Goal: Navigation & Orientation: Understand site structure

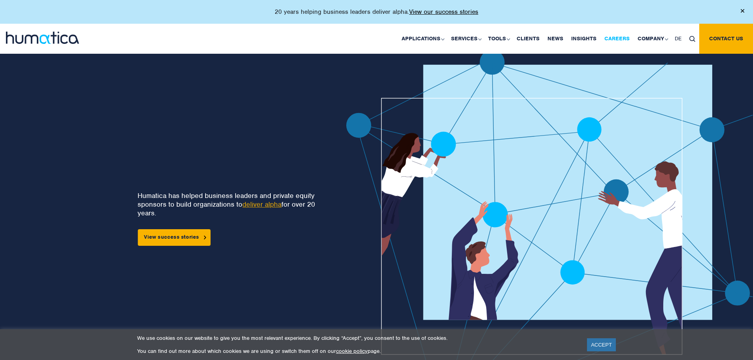
click at [621, 37] on link "Careers" at bounding box center [616, 39] width 33 height 30
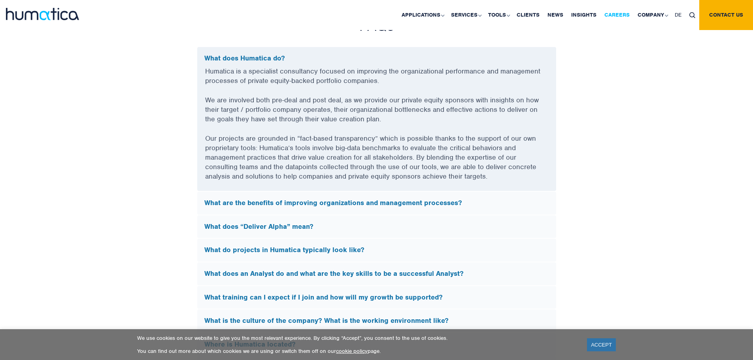
scroll to position [2135, 0]
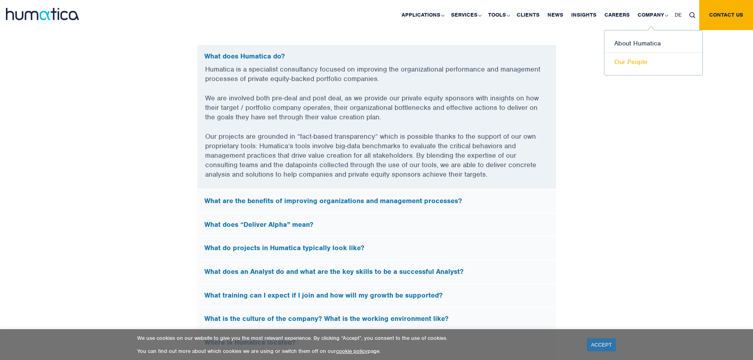
click at [639, 55] on link "Our People" at bounding box center [653, 62] width 98 height 18
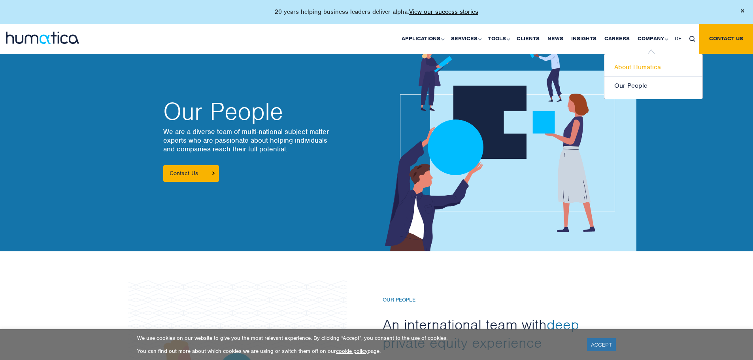
click at [645, 67] on link "About Humatica" at bounding box center [653, 67] width 98 height 19
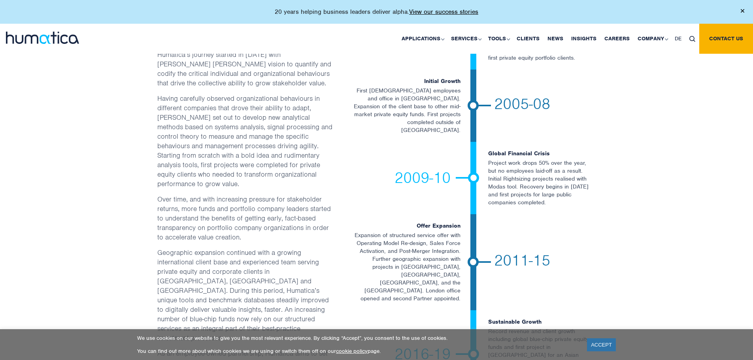
scroll to position [1423, 0]
